Goal: Task Accomplishment & Management: Use online tool/utility

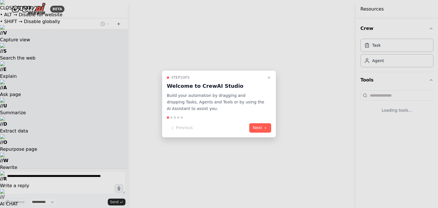
select select "****"
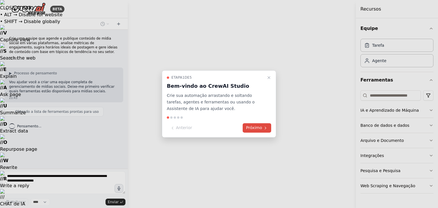
click at [260, 128] on font "Próximo" at bounding box center [254, 128] width 16 height 5
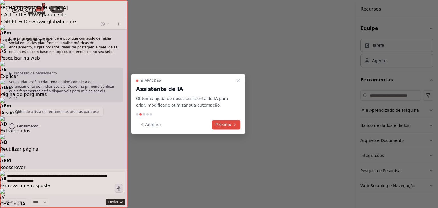
click at [230, 125] on font "Próximo" at bounding box center [223, 124] width 16 height 5
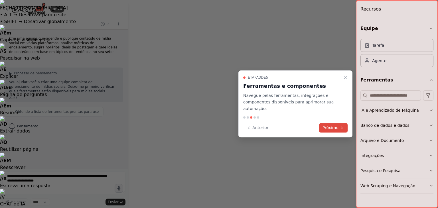
click at [327, 126] on font "Próximo" at bounding box center [330, 127] width 16 height 5
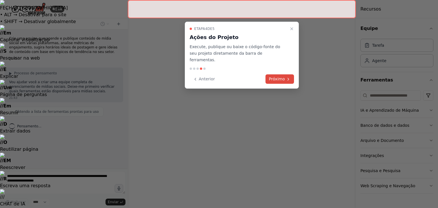
click at [284, 76] on button "Próximo" at bounding box center [279, 78] width 28 height 9
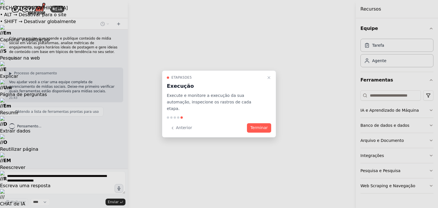
click at [271, 125] on div "Etapa 5 de 5 Execução Execute e monitore a execução da sua automação, inspecion…" at bounding box center [219, 103] width 114 height 67
click at [267, 127] on font "Terminar" at bounding box center [258, 128] width 17 height 5
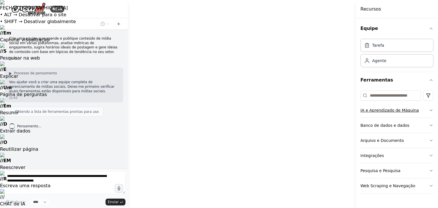
click at [431, 112] on icon "button" at bounding box center [430, 110] width 5 height 5
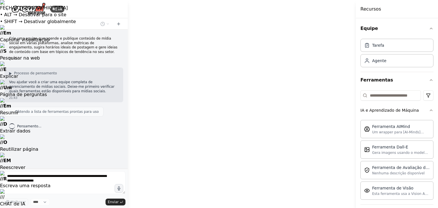
click at [431, 111] on div "Equipe Tarefa Agente Ferramentas IA e Aprendizado de Máquina Ferramenta AIMind …" at bounding box center [397, 113] width 82 height 190
click at [428, 110] on icon "button" at bounding box center [430, 110] width 5 height 5
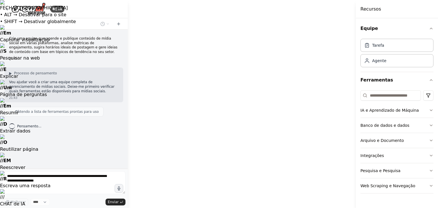
drag, startPoint x: 226, startPoint y: 139, endPoint x: 170, endPoint y: 127, distance: 56.7
drag, startPoint x: 170, startPoint y: 127, endPoint x: 183, endPoint y: 159, distance: 34.5
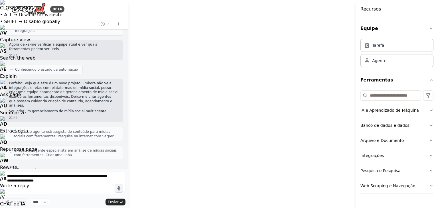
scroll to position [248, 0]
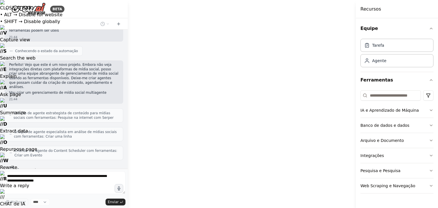
drag, startPoint x: 312, startPoint y: 150, endPoint x: 259, endPoint y: 152, distance: 52.5
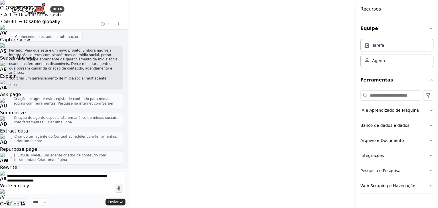
drag, startPoint x: 278, startPoint y: 159, endPoint x: 240, endPoint y: 158, distance: 38.5
drag, startPoint x: 198, startPoint y: 147, endPoint x: 251, endPoint y: 145, distance: 53.1
drag, startPoint x: 197, startPoint y: 148, endPoint x: 230, endPoint y: 129, distance: 37.1
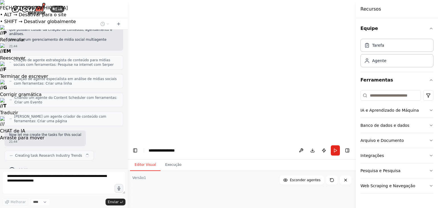
scroll to position [301, 0]
drag, startPoint x: 198, startPoint y: 147, endPoint x: 250, endPoint y: 106, distance: 66.6
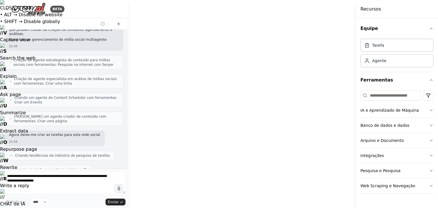
scroll to position [316, 0]
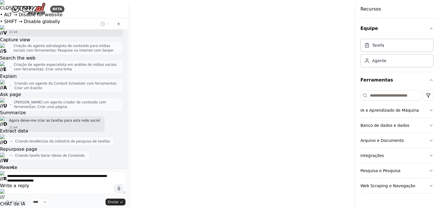
drag, startPoint x: 211, startPoint y: 164, endPoint x: 222, endPoint y: 129, distance: 36.8
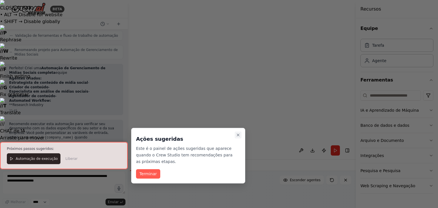
click at [240, 134] on icon "Passo a passo detalhado" at bounding box center [238, 135] width 5 height 5
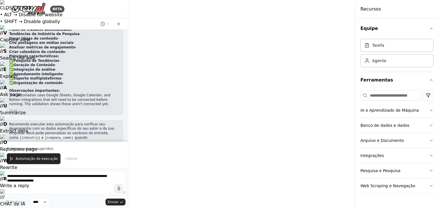
scroll to position [588, 0]
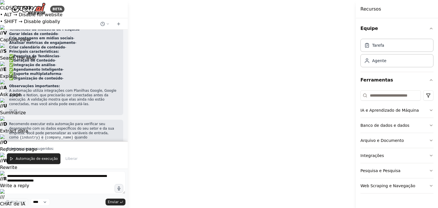
drag, startPoint x: 237, startPoint y: 123, endPoint x: 269, endPoint y: 99, distance: 39.9
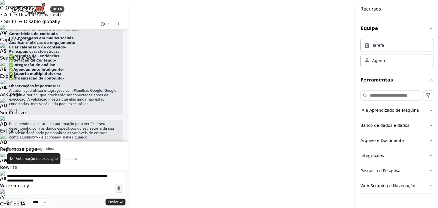
drag, startPoint x: 243, startPoint y: 115, endPoint x: 267, endPoint y: 107, distance: 25.7
drag, startPoint x: 178, startPoint y: 118, endPoint x: 181, endPoint y: 101, distance: 16.8
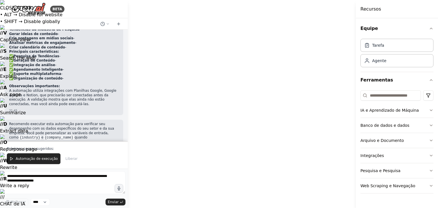
drag, startPoint x: 184, startPoint y: 104, endPoint x: 192, endPoint y: 107, distance: 8.2
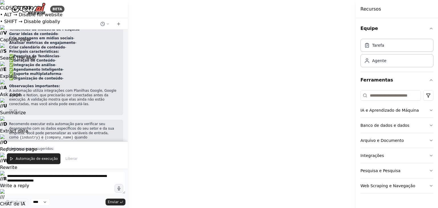
drag, startPoint x: 209, startPoint y: 60, endPoint x: 205, endPoint y: 147, distance: 87.0
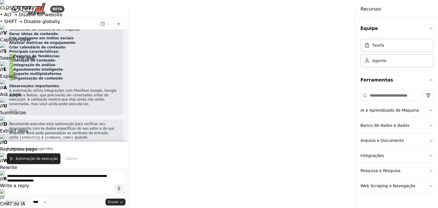
drag, startPoint x: 327, startPoint y: 158, endPoint x: 266, endPoint y: 92, distance: 90.3
drag, startPoint x: 267, startPoint y: 119, endPoint x: 206, endPoint y: 74, distance: 75.8
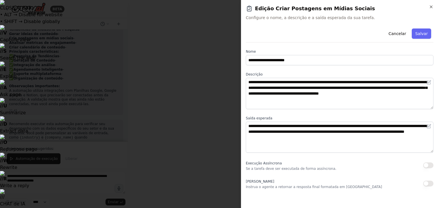
click at [192, 97] on div at bounding box center [219, 104] width 438 height 208
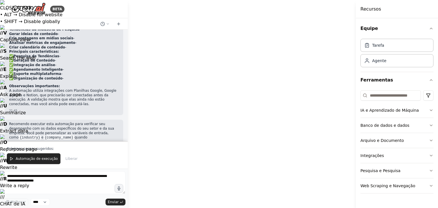
drag, startPoint x: 206, startPoint y: 149, endPoint x: 247, endPoint y: 146, distance: 41.1
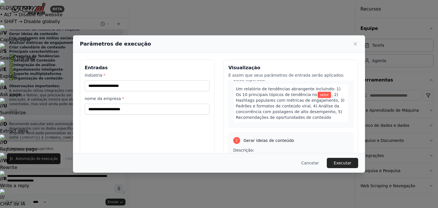
scroll to position [85, 0]
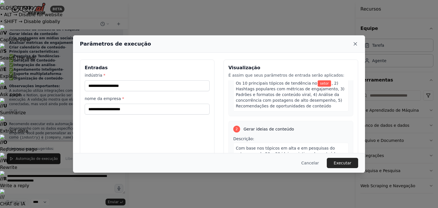
click at [356, 44] on icon at bounding box center [355, 44] width 6 height 6
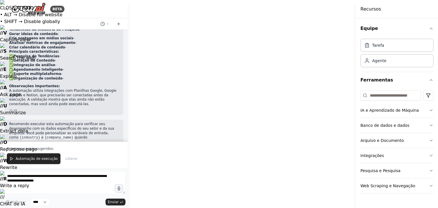
drag, startPoint x: 293, startPoint y: 81, endPoint x: 260, endPoint y: 101, distance: 39.1
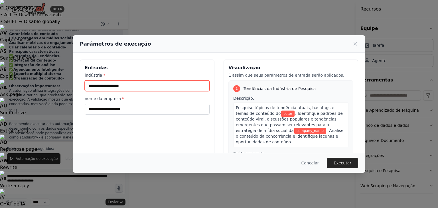
click at [147, 87] on input "indústria *" at bounding box center [147, 85] width 125 height 11
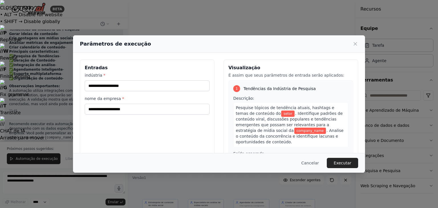
click at [187, 66] on h3 "Entradas" at bounding box center [147, 67] width 125 height 7
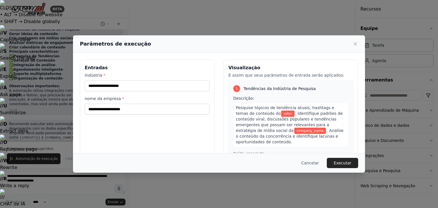
click at [158, 91] on div "indústria * nome da empresa *" at bounding box center [147, 93] width 125 height 42
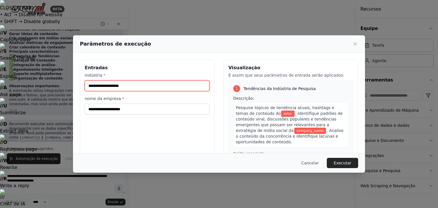
click at [163, 86] on input "indústria *" at bounding box center [147, 85] width 125 height 11
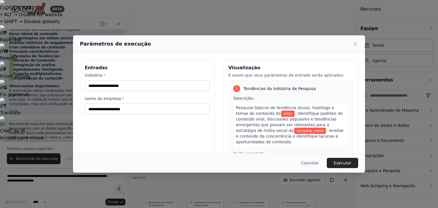
drag, startPoint x: 165, startPoint y: 68, endPoint x: 164, endPoint y: 74, distance: 6.7
click at [165, 68] on h3 "Entradas" at bounding box center [147, 67] width 125 height 7
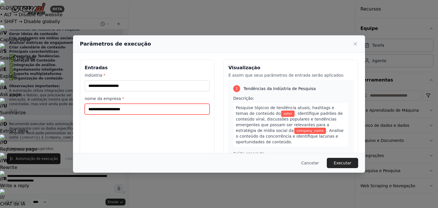
click at [152, 105] on input "nome da empresa *" at bounding box center [147, 109] width 125 height 11
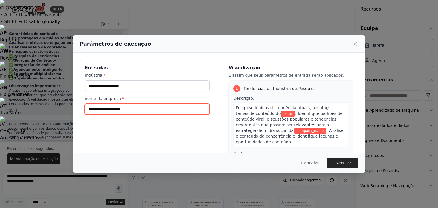
type input "**********"
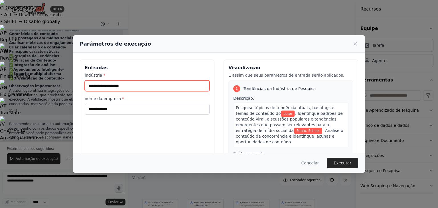
click at [137, 85] on input "indústria *" at bounding box center [147, 85] width 125 height 11
type input "******"
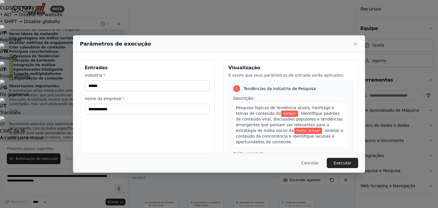
click at [149, 67] on h3 "Entradas" at bounding box center [147, 67] width 125 height 7
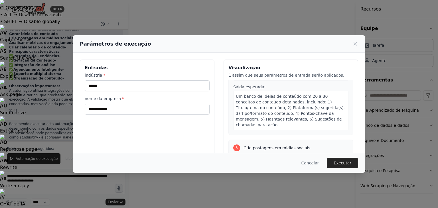
scroll to position [199, 0]
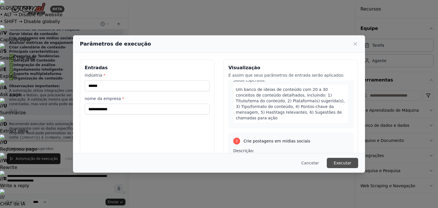
click at [338, 161] on font "Executar" at bounding box center [342, 163] width 18 height 5
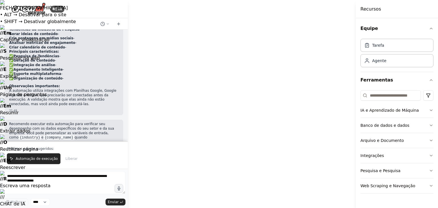
drag, startPoint x: 270, startPoint y: 121, endPoint x: 275, endPoint y: 121, distance: 4.6
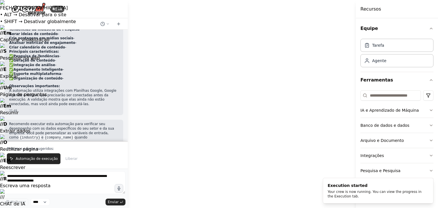
drag, startPoint x: 245, startPoint y: 108, endPoint x: 256, endPoint y: 112, distance: 11.4
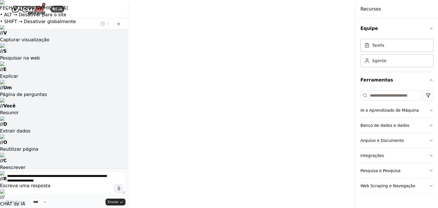
click at [19, 15] on div "BETA" at bounding box center [64, 9] width 128 height 18
click at [32, 9] on img at bounding box center [28, 9] width 34 height 13
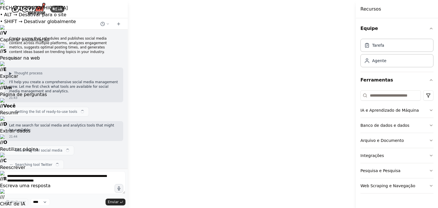
scroll to position [419, 0]
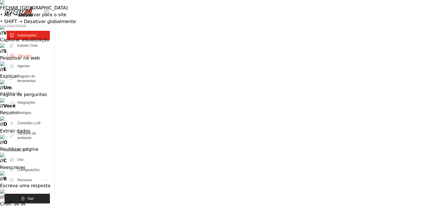
click at [40, 58] on link "Mercado" at bounding box center [28, 55] width 43 height 9
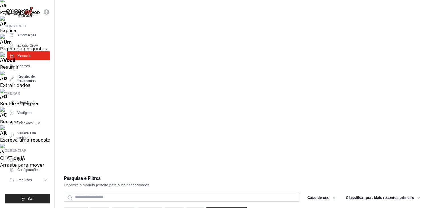
scroll to position [57, 0]
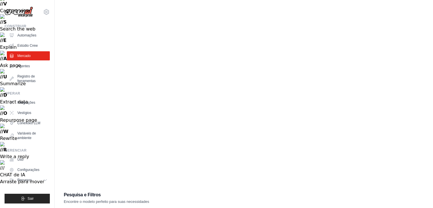
scroll to position [28, 0]
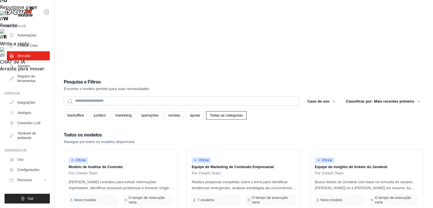
scroll to position [142, 0]
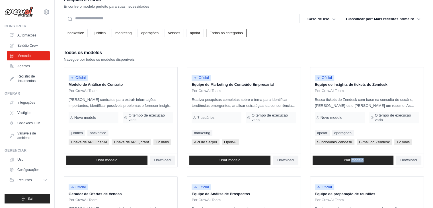
scroll to position [228, 0]
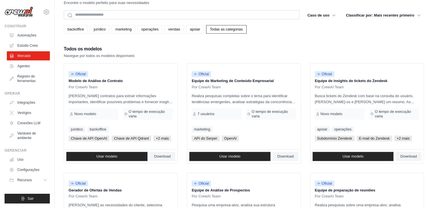
click at [21, 97] on div "Operar Integrações Vestígios Conexões LLM Variáveis ​​de ambiente" at bounding box center [27, 116] width 45 height 51
drag, startPoint x: 21, startPoint y: 97, endPoint x: 21, endPoint y: 100, distance: 2.9
click at [21, 100] on div "Operar Integrações Vestígios Conexões LLM Variáveis ​​de ambiente" at bounding box center [27, 116] width 45 height 51
click at [21, 103] on font "Integrações" at bounding box center [27, 103] width 18 height 4
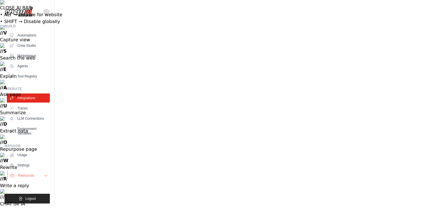
click at [45, 174] on icon at bounding box center [46, 175] width 5 height 5
click at [44, 176] on icon at bounding box center [45, 175] width 3 height 1
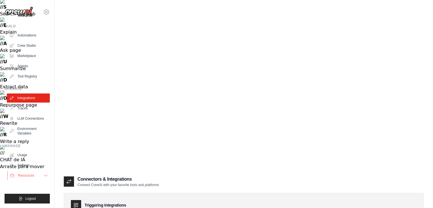
scroll to position [57, 0]
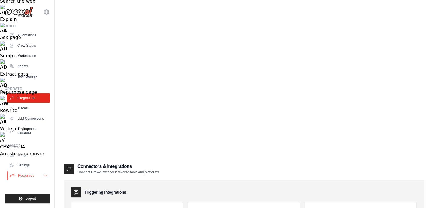
click at [42, 171] on button "Resources" at bounding box center [28, 175] width 43 height 9
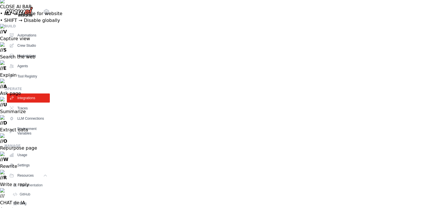
scroll to position [0, 0]
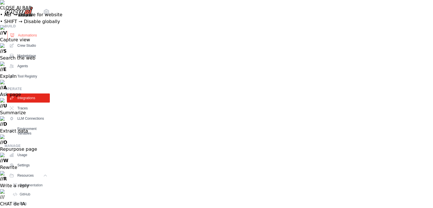
click at [30, 31] on link "Automations" at bounding box center [28, 35] width 43 height 9
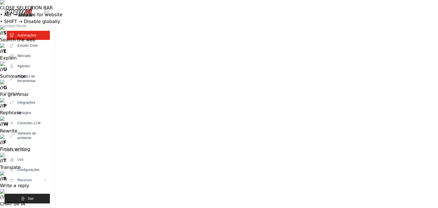
drag, startPoint x: 249, startPoint y: 97, endPoint x: 203, endPoint y: 77, distance: 50.5
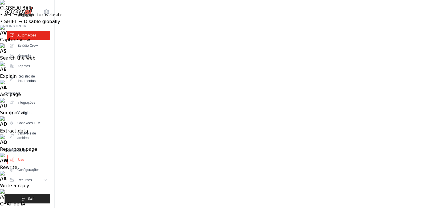
click at [32, 157] on link "Uso" at bounding box center [28, 159] width 43 height 9
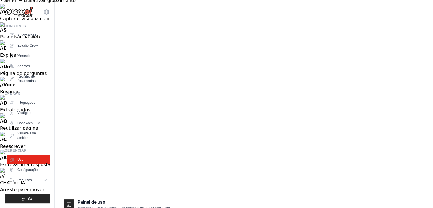
scroll to position [114, 0]
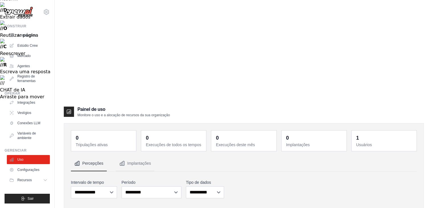
drag, startPoint x: 211, startPoint y: 68, endPoint x: 111, endPoint y: 19, distance: 111.4
drag, startPoint x: 111, startPoint y: 24, endPoint x: 437, endPoint y: 46, distance: 327.3
drag, startPoint x: 350, startPoint y: 42, endPoint x: 75, endPoint y: 57, distance: 275.1
drag, startPoint x: 129, startPoint y: 42, endPoint x: 304, endPoint y: 46, distance: 174.7
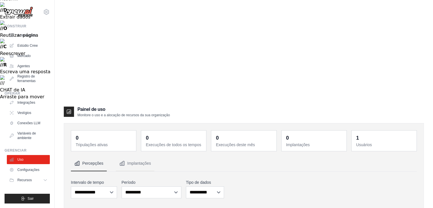
drag, startPoint x: 266, startPoint y: 61, endPoint x: 255, endPoint y: 68, distance: 12.7
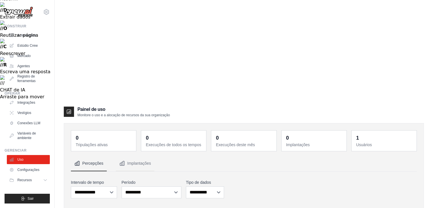
drag, startPoint x: 147, startPoint y: 78, endPoint x: 145, endPoint y: 66, distance: 11.6
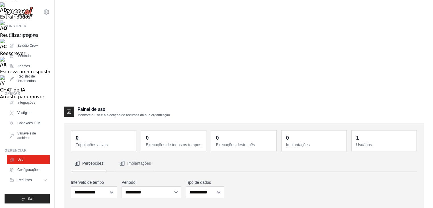
drag, startPoint x: 191, startPoint y: 48, endPoint x: 120, endPoint y: 36, distance: 71.9
drag, startPoint x: 114, startPoint y: 40, endPoint x: 291, endPoint y: 93, distance: 184.9
drag, startPoint x: 113, startPoint y: 98, endPoint x: 133, endPoint y: 102, distance: 20.8
drag, startPoint x: 96, startPoint y: 101, endPoint x: 113, endPoint y: 103, distance: 16.6
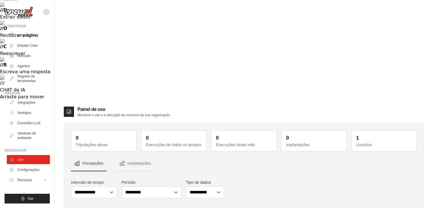
drag, startPoint x: 140, startPoint y: 99, endPoint x: 290, endPoint y: 95, distance: 149.9
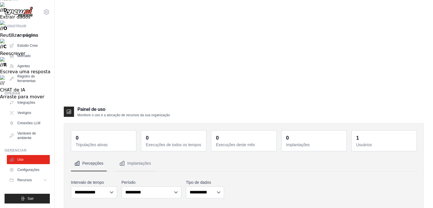
drag, startPoint x: 290, startPoint y: 95, endPoint x: 157, endPoint y: 99, distance: 132.8
drag, startPoint x: 311, startPoint y: 86, endPoint x: 188, endPoint y: 87, distance: 123.4
drag, startPoint x: 352, startPoint y: 82, endPoint x: 128, endPoint y: 75, distance: 224.6
drag, startPoint x: 350, startPoint y: 81, endPoint x: 118, endPoint y: 74, distance: 232.3
drag, startPoint x: 340, startPoint y: 87, endPoint x: 125, endPoint y: 78, distance: 214.7
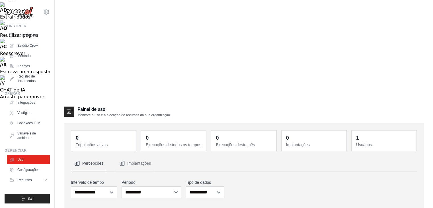
drag, startPoint x: 358, startPoint y: 79, endPoint x: 95, endPoint y: 76, distance: 263.0
drag, startPoint x: 349, startPoint y: 89, endPoint x: 115, endPoint y: 88, distance: 234.2
drag, startPoint x: 362, startPoint y: 87, endPoint x: 122, endPoint y: 85, distance: 239.3
drag, startPoint x: 361, startPoint y: 87, endPoint x: 161, endPoint y: 83, distance: 200.3
drag, startPoint x: 160, startPoint y: 79, endPoint x: 326, endPoint y: 83, distance: 166.7
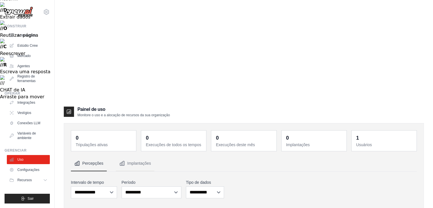
drag, startPoint x: 213, startPoint y: 76, endPoint x: 295, endPoint y: 89, distance: 82.5
drag, startPoint x: 189, startPoint y: 73, endPoint x: 306, endPoint y: 81, distance: 117.1
drag, startPoint x: 144, startPoint y: 56, endPoint x: 336, endPoint y: 88, distance: 195.0
drag, startPoint x: 120, startPoint y: 72, endPoint x: 367, endPoint y: 86, distance: 247.4
drag, startPoint x: 106, startPoint y: 40, endPoint x: 338, endPoint y: 74, distance: 234.6
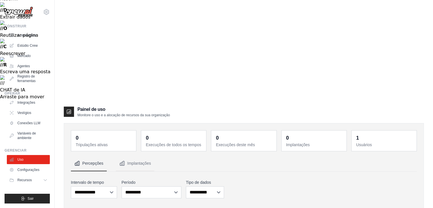
drag, startPoint x: 156, startPoint y: 41, endPoint x: 356, endPoint y: 68, distance: 201.8
drag, startPoint x: 144, startPoint y: 48, endPoint x: 352, endPoint y: 54, distance: 208.1
drag, startPoint x: 193, startPoint y: 52, endPoint x: 352, endPoint y: 60, distance: 159.2
drag, startPoint x: 173, startPoint y: 46, endPoint x: 300, endPoint y: 58, distance: 127.6
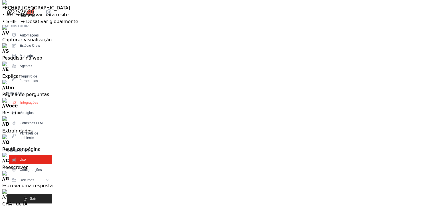
scroll to position [0, 0]
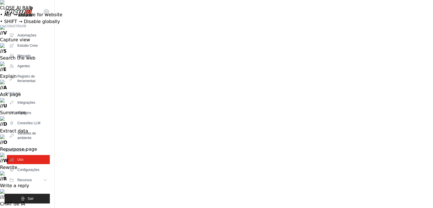
click at [32, 24] on div "Construir" at bounding box center [27, 26] width 45 height 5
click at [18, 34] on font "Automações" at bounding box center [27, 35] width 19 height 4
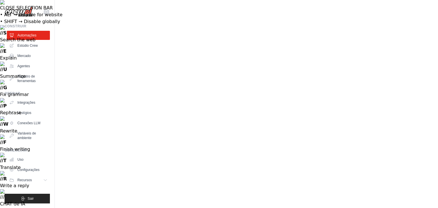
copy h3 "Automatize a publicação nas redes sociais"
drag, startPoint x: 297, startPoint y: 80, endPoint x: 342, endPoint y: 94, distance: 47.6
drag, startPoint x: 355, startPoint y: 164, endPoint x: 335, endPoint y: 150, distance: 24.2
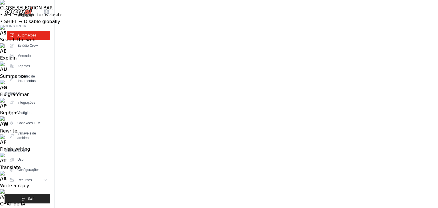
drag, startPoint x: 219, startPoint y: 70, endPoint x: 190, endPoint y: 73, distance: 28.7
drag, startPoint x: 32, startPoint y: 46, endPoint x: 43, endPoint y: 46, distance: 11.7
click at [32, 46] on font "Estúdio Crew" at bounding box center [28, 46] width 20 height 4
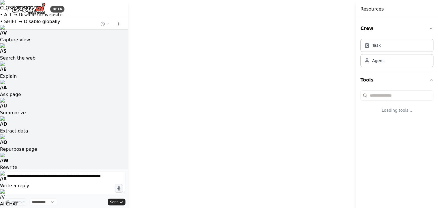
select select "****"
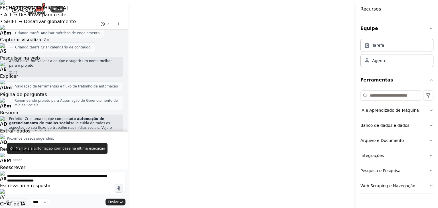
scroll to position [495, 0]
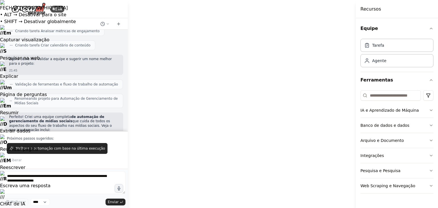
click at [52, 115] on p "Perfeito! Criei uma equipe completa de automação de gerenciamento de mídias soc…" at bounding box center [63, 124] width 109 height 18
click at [51, 115] on p "Perfeito! Criei uma equipe completa de automação de gerenciamento de mídias soc…" at bounding box center [63, 124] width 109 height 18
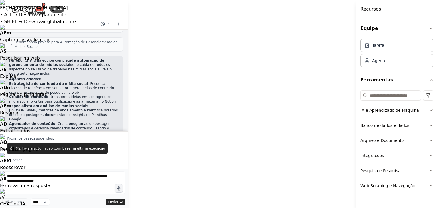
scroll to position [552, 0]
click at [44, 134] on font "Fluxo de trabalho automatizado:" at bounding box center [40, 136] width 63 height 4
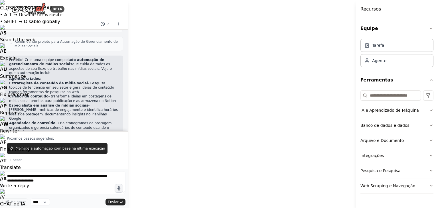
click at [44, 134] on font "Fluxo de trabalho automatizado:" at bounding box center [40, 136] width 63 height 4
click at [50, 121] on font "- Cria cronogramas de postagem organizados e gerencia calendários de conteúdo u…" at bounding box center [60, 127] width 103 height 13
drag, startPoint x: 334, startPoint y: 120, endPoint x: 285, endPoint y: 105, distance: 51.5
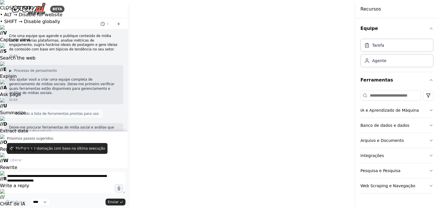
scroll to position [0, 0]
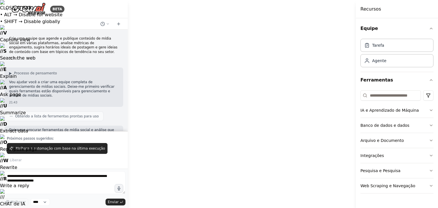
click at [93, 45] on font "Crie uma equipe que agende e publique conteúdo de mídia social em várias plataf…" at bounding box center [63, 44] width 108 height 17
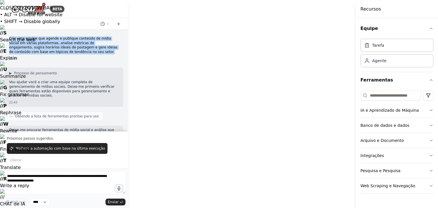
click at [93, 45] on font "Crie uma equipe que agende e publique conteúdo de mídia social em várias plataf…" at bounding box center [63, 44] width 108 height 17
click at [49, 48] on font "Crie uma equipe que agende e publique conteúdo de mídia social em várias plataf…" at bounding box center [63, 44] width 108 height 17
click at [44, 48] on font "Crie uma equipe que agende e publique conteúdo de mídia social em várias plataf…" at bounding box center [63, 44] width 108 height 17
click at [51, 51] on font "Crie uma equipe que agende e publique conteúdo de mídia social em várias plataf…" at bounding box center [63, 44] width 108 height 17
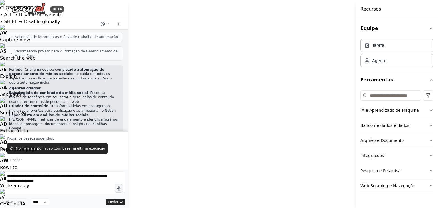
scroll to position [541, 0]
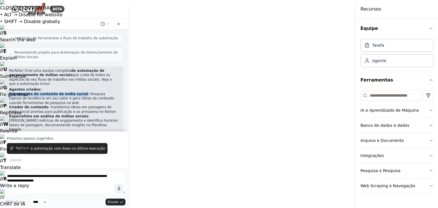
drag, startPoint x: 9, startPoint y: 71, endPoint x: 75, endPoint y: 69, distance: 66.1
click at [75, 69] on div "Perfeito! Criei uma equipe completa de automação de gerenciamento de mídias soc…" at bounding box center [64, 185] width 119 height 238
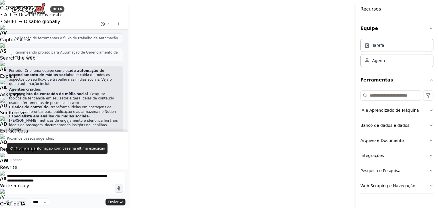
click at [79, 87] on h2 "Agentes criados:" at bounding box center [63, 89] width 109 height 5
drag, startPoint x: 224, startPoint y: 103, endPoint x: 241, endPoint y: 115, distance: 20.6
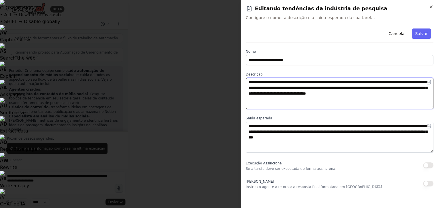
click at [304, 82] on textarea "**********" at bounding box center [339, 93] width 187 height 31
drag, startPoint x: 304, startPoint y: 82, endPoint x: 284, endPoint y: 98, distance: 25.5
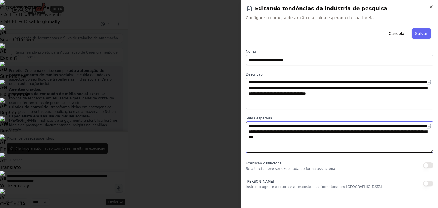
click at [306, 148] on textarea "**********" at bounding box center [339, 137] width 187 height 31
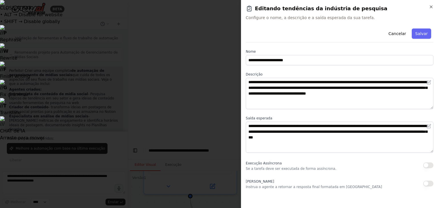
click at [279, 166] on div "Execução Assíncrona Se a tarefa deve ser executada de forma assíncrona." at bounding box center [291, 165] width 91 height 11
click at [190, 151] on div at bounding box center [219, 104] width 438 height 208
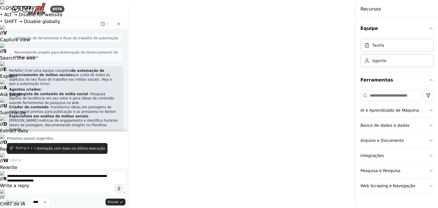
drag, startPoint x: 300, startPoint y: 120, endPoint x: 283, endPoint y: 122, distance: 17.5
drag, startPoint x: 308, startPoint y: 117, endPoint x: 275, endPoint y: 112, distance: 33.4
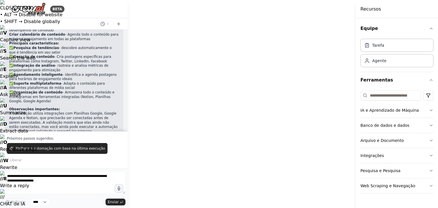
scroll to position [708, 0]
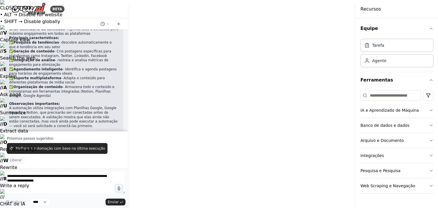
click at [25, 156] on button "Liberar" at bounding box center [16, 160] width 18 height 8
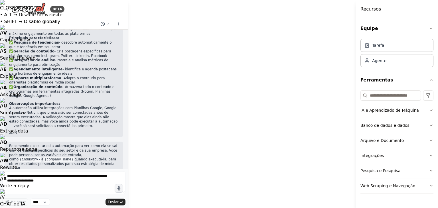
scroll to position [681, 0]
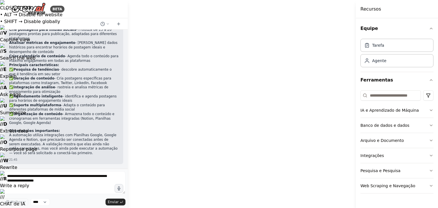
drag, startPoint x: 292, startPoint y: 124, endPoint x: 257, endPoint y: 111, distance: 36.9
drag, startPoint x: 286, startPoint y: 101, endPoint x: 229, endPoint y: 117, distance: 58.8
drag, startPoint x: 219, startPoint y: 119, endPoint x: 250, endPoint y: 109, distance: 33.2
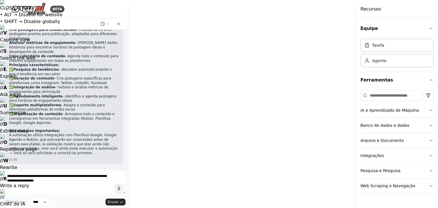
drag, startPoint x: 262, startPoint y: 101, endPoint x: 251, endPoint y: 93, distance: 13.4
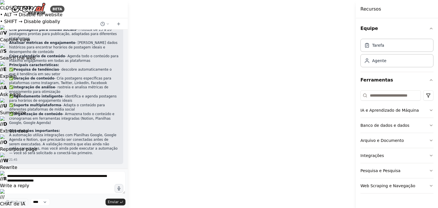
drag, startPoint x: 236, startPoint y: 132, endPoint x: 233, endPoint y: 110, distance: 21.8
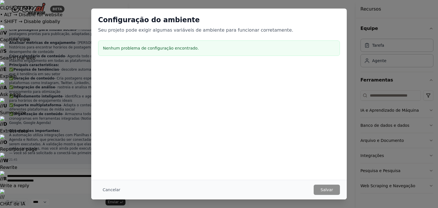
click at [102, 188] on button "Cancelar" at bounding box center [111, 190] width 27 height 10
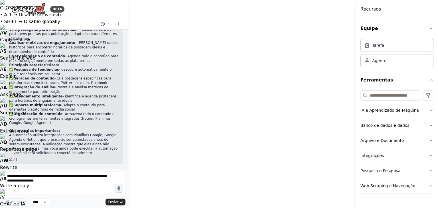
drag, startPoint x: 256, startPoint y: 56, endPoint x: 236, endPoint y: 53, distance: 20.8
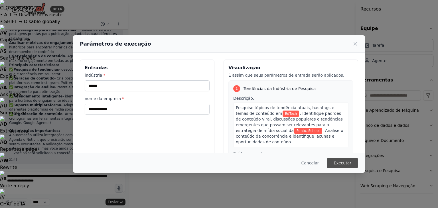
click at [339, 163] on font "Executar" at bounding box center [342, 163] width 18 height 5
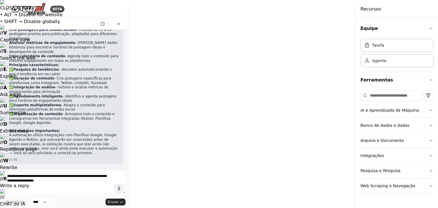
drag, startPoint x: 236, startPoint y: 124, endPoint x: 246, endPoint y: 124, distance: 9.7
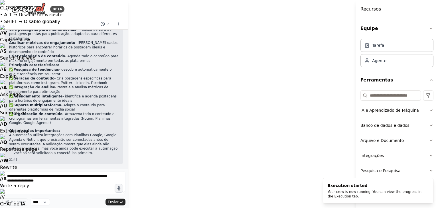
drag, startPoint x: 174, startPoint y: 123, endPoint x: 153, endPoint y: 118, distance: 22.4
drag, startPoint x: 175, startPoint y: 154, endPoint x: 170, endPoint y: 154, distance: 5.4
drag, startPoint x: 233, startPoint y: 150, endPoint x: 225, endPoint y: 151, distance: 7.8
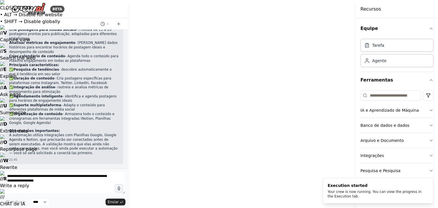
drag, startPoint x: 266, startPoint y: 150, endPoint x: 262, endPoint y: 150, distance: 4.6
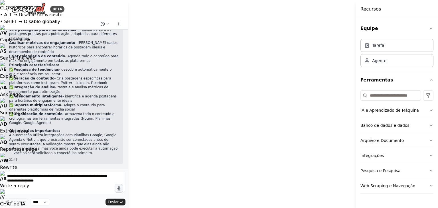
drag, startPoint x: 329, startPoint y: 134, endPoint x: 325, endPoint y: 135, distance: 4.4
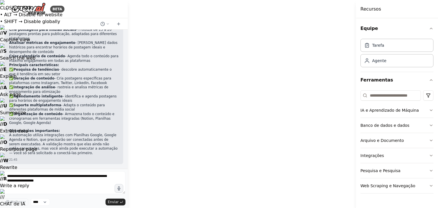
drag, startPoint x: 329, startPoint y: 111, endPoint x: 353, endPoint y: 88, distance: 32.7
click at [353, 88] on button "Alternar barra lateral" at bounding box center [355, 104] width 5 height 208
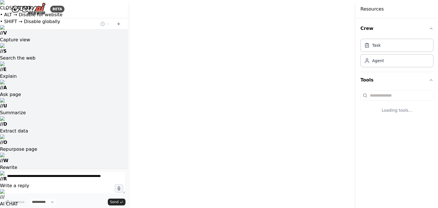
select select "****"
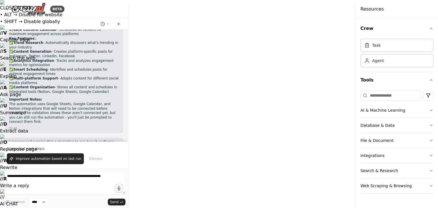
drag, startPoint x: 278, startPoint y: 124, endPoint x: 270, endPoint y: 140, distance: 17.5
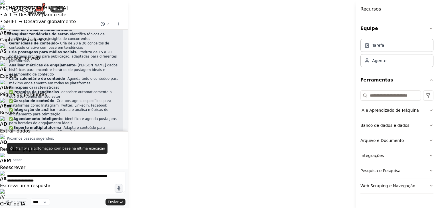
scroll to position [695, 0]
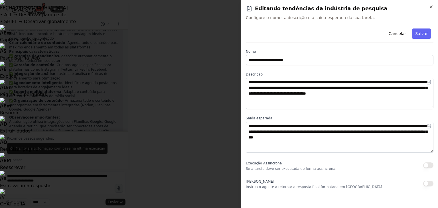
drag, startPoint x: 240, startPoint y: 77, endPoint x: 277, endPoint y: 91, distance: 39.8
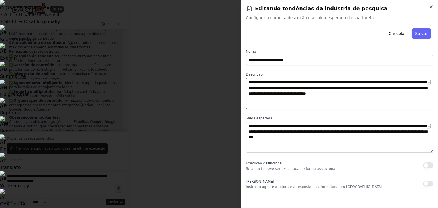
click at [255, 83] on textarea "**********" at bounding box center [339, 93] width 187 height 31
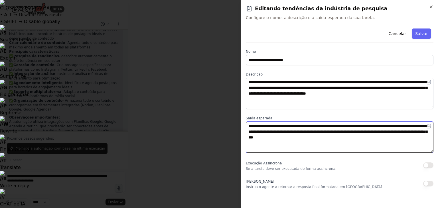
click at [267, 128] on textarea "**********" at bounding box center [339, 137] width 187 height 31
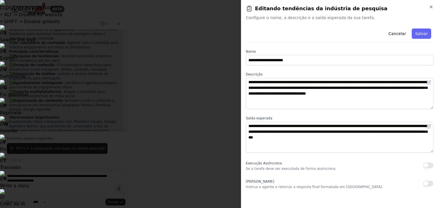
click at [289, 113] on div "**********" at bounding box center [339, 107] width 187 height 163
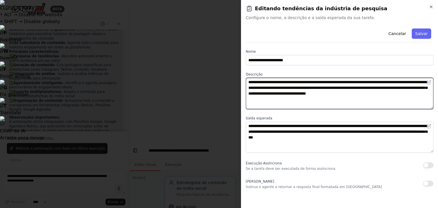
click at [268, 96] on textarea "**********" at bounding box center [339, 93] width 187 height 31
click at [269, 93] on textarea "**********" at bounding box center [339, 93] width 187 height 31
click at [268, 93] on textarea "**********" at bounding box center [339, 93] width 187 height 31
click at [267, 97] on textarea "**********" at bounding box center [339, 93] width 187 height 31
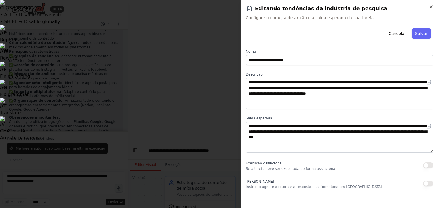
click at [267, 163] on font "Execução Assíncrona" at bounding box center [264, 163] width 36 height 4
click at [269, 154] on div "**********" at bounding box center [339, 107] width 187 height 163
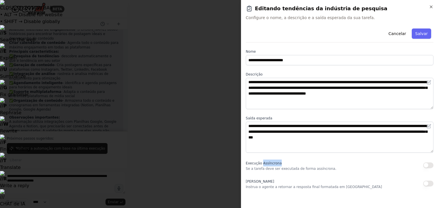
click at [269, 154] on div "**********" at bounding box center [339, 107] width 187 height 163
click at [305, 117] on label "Saída esperada" at bounding box center [339, 118] width 187 height 5
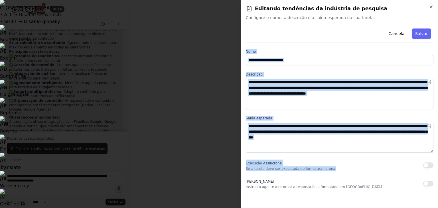
drag, startPoint x: 337, startPoint y: 146, endPoint x: 250, endPoint y: 54, distance: 127.0
click at [244, 56] on div "**********" at bounding box center [339, 104] width 197 height 208
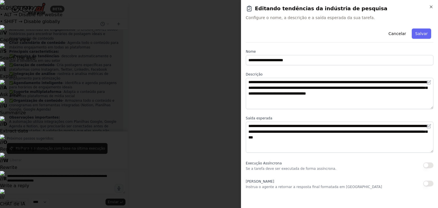
click at [355, 51] on label "Nome" at bounding box center [339, 51] width 187 height 5
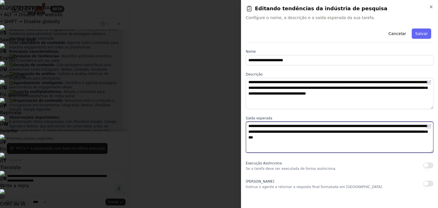
drag, startPoint x: 359, startPoint y: 151, endPoint x: 230, endPoint y: 47, distance: 165.5
click at [336, 128] on textarea "**********" at bounding box center [339, 137] width 187 height 31
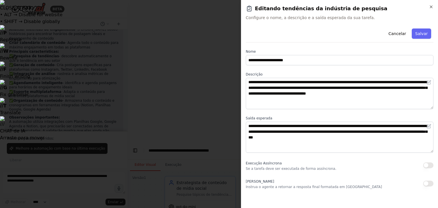
click at [319, 109] on div "**********" at bounding box center [339, 107] width 187 height 163
click at [179, 109] on div at bounding box center [219, 104] width 438 height 208
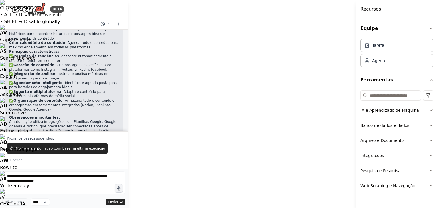
drag, startPoint x: 200, startPoint y: 144, endPoint x: 245, endPoint y: 138, distance: 46.0
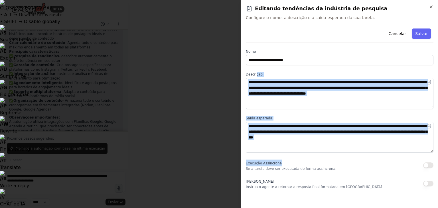
drag, startPoint x: 344, startPoint y: 162, endPoint x: 256, endPoint y: 74, distance: 124.7
click at [256, 74] on div "**********" at bounding box center [339, 107] width 187 height 163
click at [299, 70] on div "**********" at bounding box center [339, 107] width 187 height 163
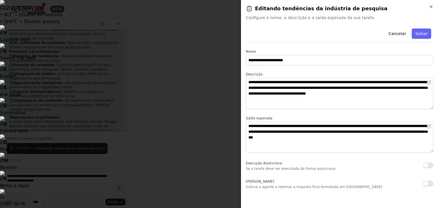
click at [189, 47] on div at bounding box center [219, 104] width 438 height 208
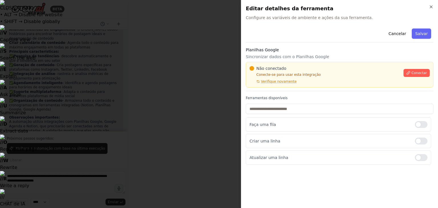
click at [230, 63] on div at bounding box center [219, 104] width 438 height 208
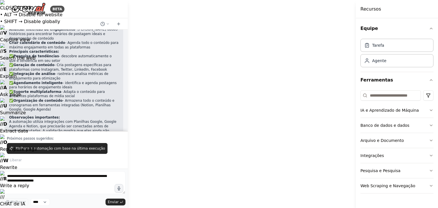
drag, startPoint x: 179, startPoint y: 139, endPoint x: 88, endPoint y: 137, distance: 90.6
drag, startPoint x: 164, startPoint y: 150, endPoint x: 244, endPoint y: 147, distance: 80.1
drag, startPoint x: 306, startPoint y: 140, endPoint x: 260, endPoint y: 134, distance: 46.3
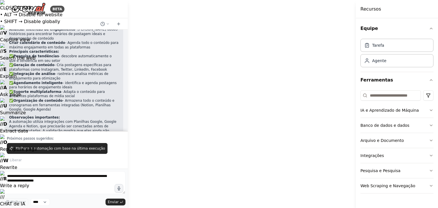
drag, startPoint x: 273, startPoint y: 150, endPoint x: 243, endPoint y: 147, distance: 30.6
drag, startPoint x: 261, startPoint y: 148, endPoint x: 174, endPoint y: 126, distance: 89.3
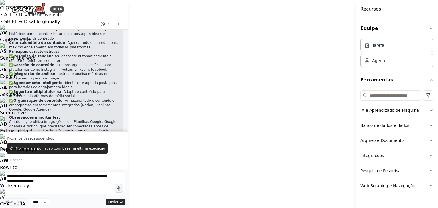
drag, startPoint x: 269, startPoint y: 118, endPoint x: 199, endPoint y: 115, distance: 69.8
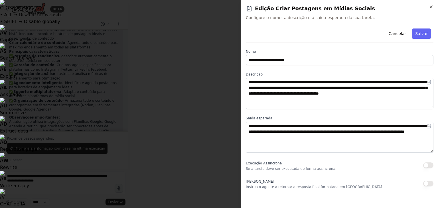
click at [228, 98] on div at bounding box center [219, 104] width 438 height 208
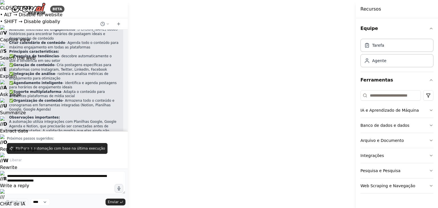
drag, startPoint x: 228, startPoint y: 141, endPoint x: 248, endPoint y: 144, distance: 20.8
drag, startPoint x: 309, startPoint y: 136, endPoint x: 306, endPoint y: 133, distance: 4.6
drag, startPoint x: 237, startPoint y: 150, endPoint x: 244, endPoint y: 153, distance: 7.3
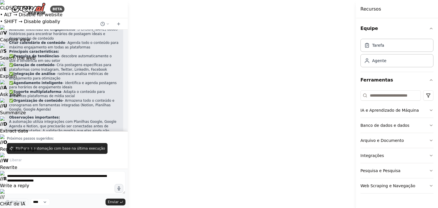
drag, startPoint x: 306, startPoint y: 169, endPoint x: 331, endPoint y: 170, distance: 24.8
drag, startPoint x: 318, startPoint y: 156, endPoint x: 311, endPoint y: 158, distance: 7.0
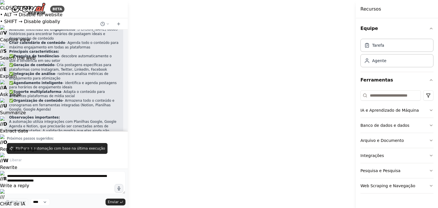
drag, startPoint x: 267, startPoint y: 177, endPoint x: 341, endPoint y: 197, distance: 76.6
drag, startPoint x: 226, startPoint y: 195, endPoint x: 188, endPoint y: 159, distance: 51.8
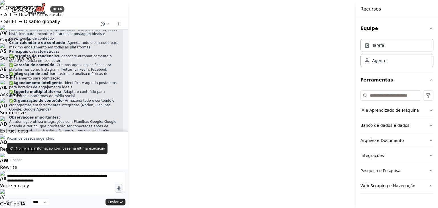
drag, startPoint x: 271, startPoint y: 159, endPoint x: 300, endPoint y: 158, distance: 28.8
drag, startPoint x: 300, startPoint y: 130, endPoint x: 267, endPoint y: 157, distance: 42.5
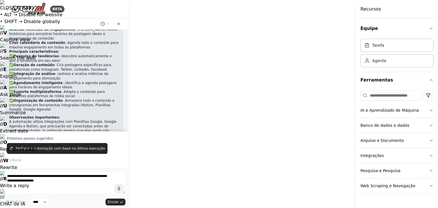
drag, startPoint x: 236, startPoint y: 136, endPoint x: 228, endPoint y: 156, distance: 22.0
drag, startPoint x: 172, startPoint y: 156, endPoint x: 174, endPoint y: 168, distance: 13.0
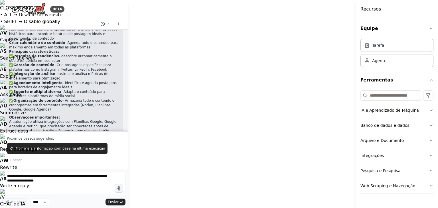
drag, startPoint x: 218, startPoint y: 191, endPoint x: 320, endPoint y: 174, distance: 103.5
drag, startPoint x: 233, startPoint y: 148, endPoint x: 241, endPoint y: 154, distance: 9.8
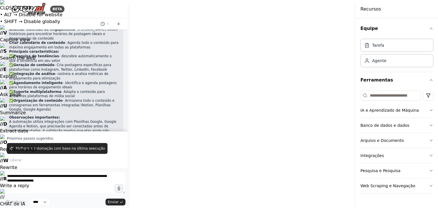
drag, startPoint x: 186, startPoint y: 148, endPoint x: 191, endPoint y: 156, distance: 10.0
drag, startPoint x: 179, startPoint y: 180, endPoint x: 177, endPoint y: 143, distance: 37.1
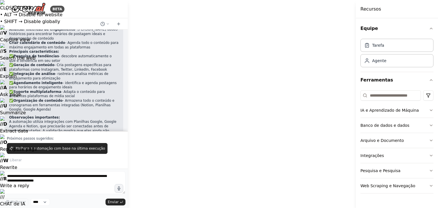
drag, startPoint x: 294, startPoint y: 175, endPoint x: 200, endPoint y: 197, distance: 96.3
drag, startPoint x: 224, startPoint y: 193, endPoint x: 252, endPoint y: 187, distance: 27.8
drag, startPoint x: 264, startPoint y: 183, endPoint x: 236, endPoint y: 189, distance: 29.2
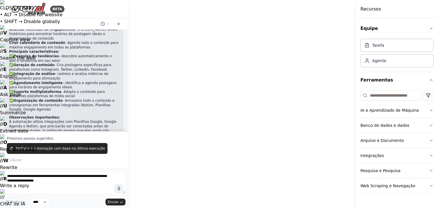
drag, startPoint x: 245, startPoint y: 175, endPoint x: 277, endPoint y: 165, distance: 33.7
drag, startPoint x: 183, startPoint y: 184, endPoint x: 219, endPoint y: 184, distance: 36.2
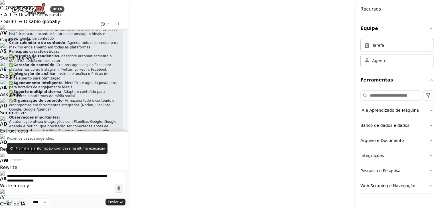
drag, startPoint x: 222, startPoint y: 174, endPoint x: 212, endPoint y: 177, distance: 10.3
drag, startPoint x: 270, startPoint y: 194, endPoint x: 225, endPoint y: 194, distance: 44.4
drag, startPoint x: 273, startPoint y: 177, endPoint x: 260, endPoint y: 179, distance: 13.3
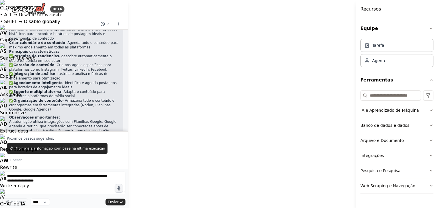
drag, startPoint x: 295, startPoint y: 178, endPoint x: 264, endPoint y: 179, distance: 31.4
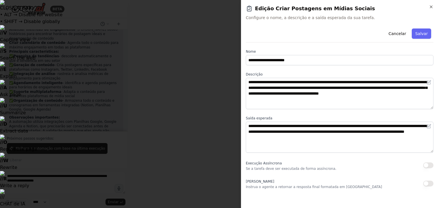
click at [150, 150] on div at bounding box center [219, 104] width 438 height 208
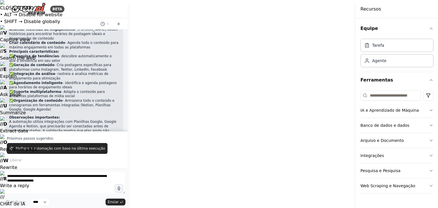
drag, startPoint x: 267, startPoint y: 169, endPoint x: 315, endPoint y: 138, distance: 57.4
drag, startPoint x: 264, startPoint y: 172, endPoint x: 191, endPoint y: 177, distance: 73.6
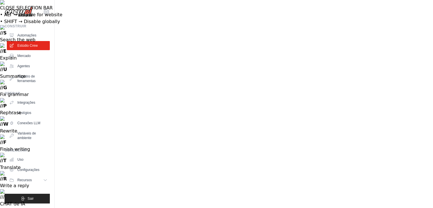
drag, startPoint x: 123, startPoint y: 41, endPoint x: 369, endPoint y: 48, distance: 246.8
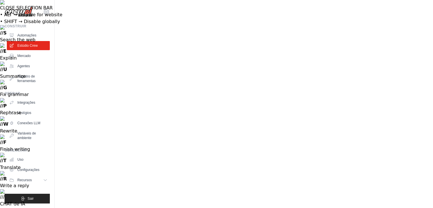
drag, startPoint x: 112, startPoint y: 19, endPoint x: 344, endPoint y: 22, distance: 231.4
drag, startPoint x: 342, startPoint y: 22, endPoint x: 264, endPoint y: 26, distance: 77.6
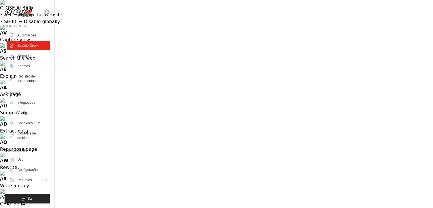
drag, startPoint x: 125, startPoint y: 29, endPoint x: 317, endPoint y: 25, distance: 191.8
drag, startPoint x: 287, startPoint y: 31, endPoint x: 120, endPoint y: 21, distance: 167.6
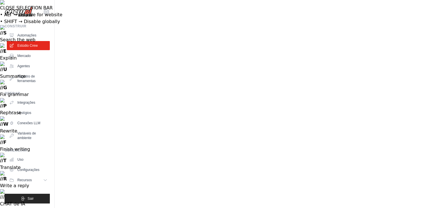
drag, startPoint x: 123, startPoint y: 33, endPoint x: 52, endPoint y: 5, distance: 77.1
drag, startPoint x: 121, startPoint y: 24, endPoint x: 140, endPoint y: 17, distance: 20.6
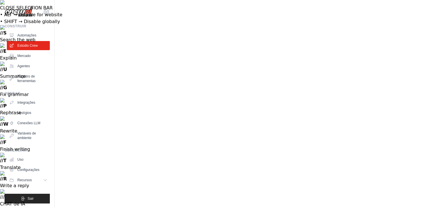
drag, startPoint x: 308, startPoint y: 21, endPoint x: 73, endPoint y: -1, distance: 235.8
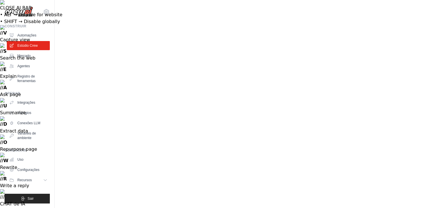
drag, startPoint x: 113, startPoint y: 25, endPoint x: 345, endPoint y: 26, distance: 231.3
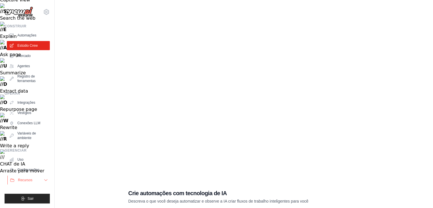
scroll to position [47, 0]
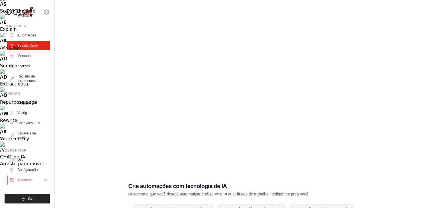
click at [26, 175] on button "Recursos" at bounding box center [28, 179] width 43 height 9
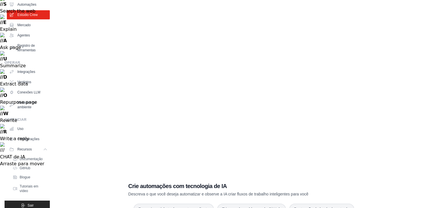
scroll to position [38, 0]
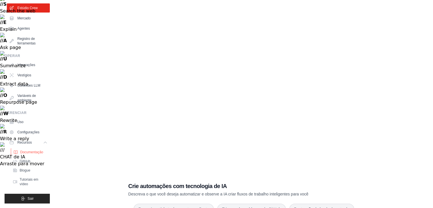
click at [40, 154] on link "Documentação" at bounding box center [31, 152] width 40 height 8
